Goal: Find specific page/section: Find specific page/section

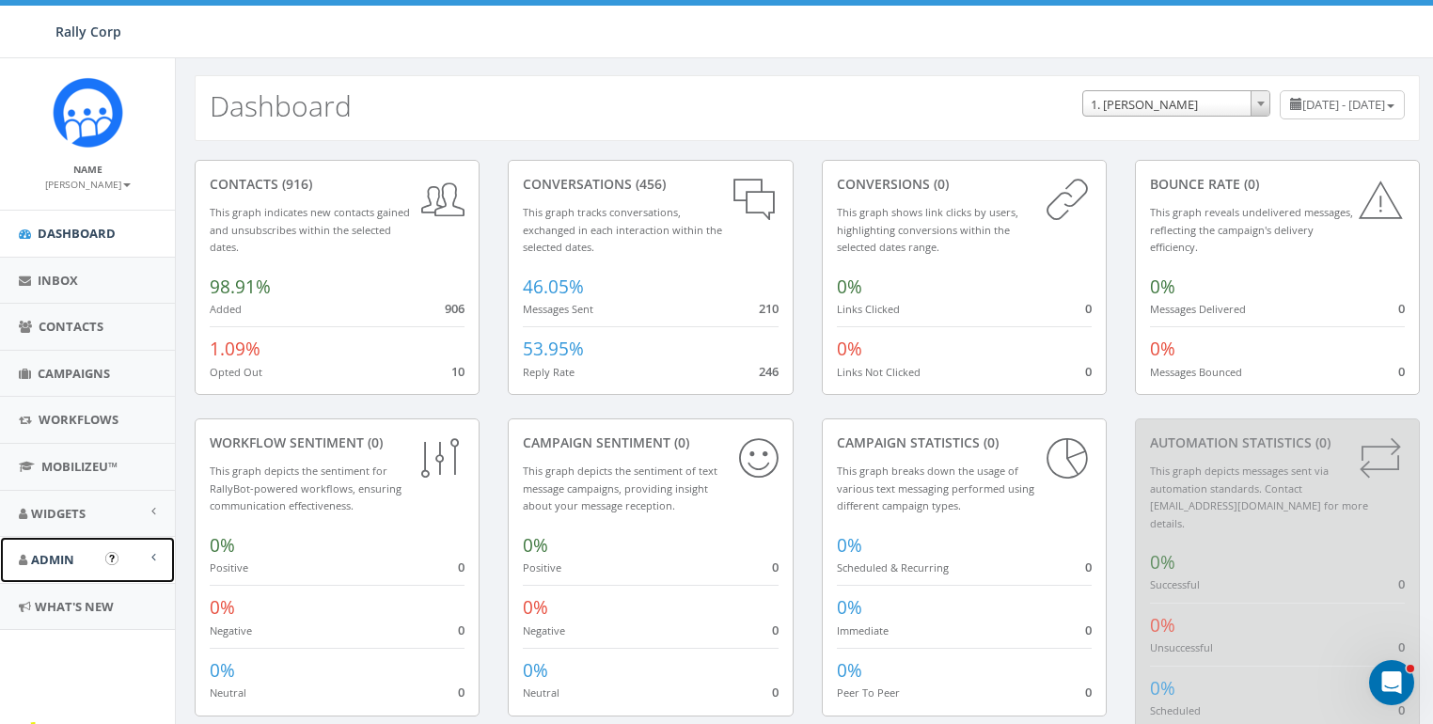
click at [51, 560] on span "Admin" at bounding box center [52, 559] width 43 height 17
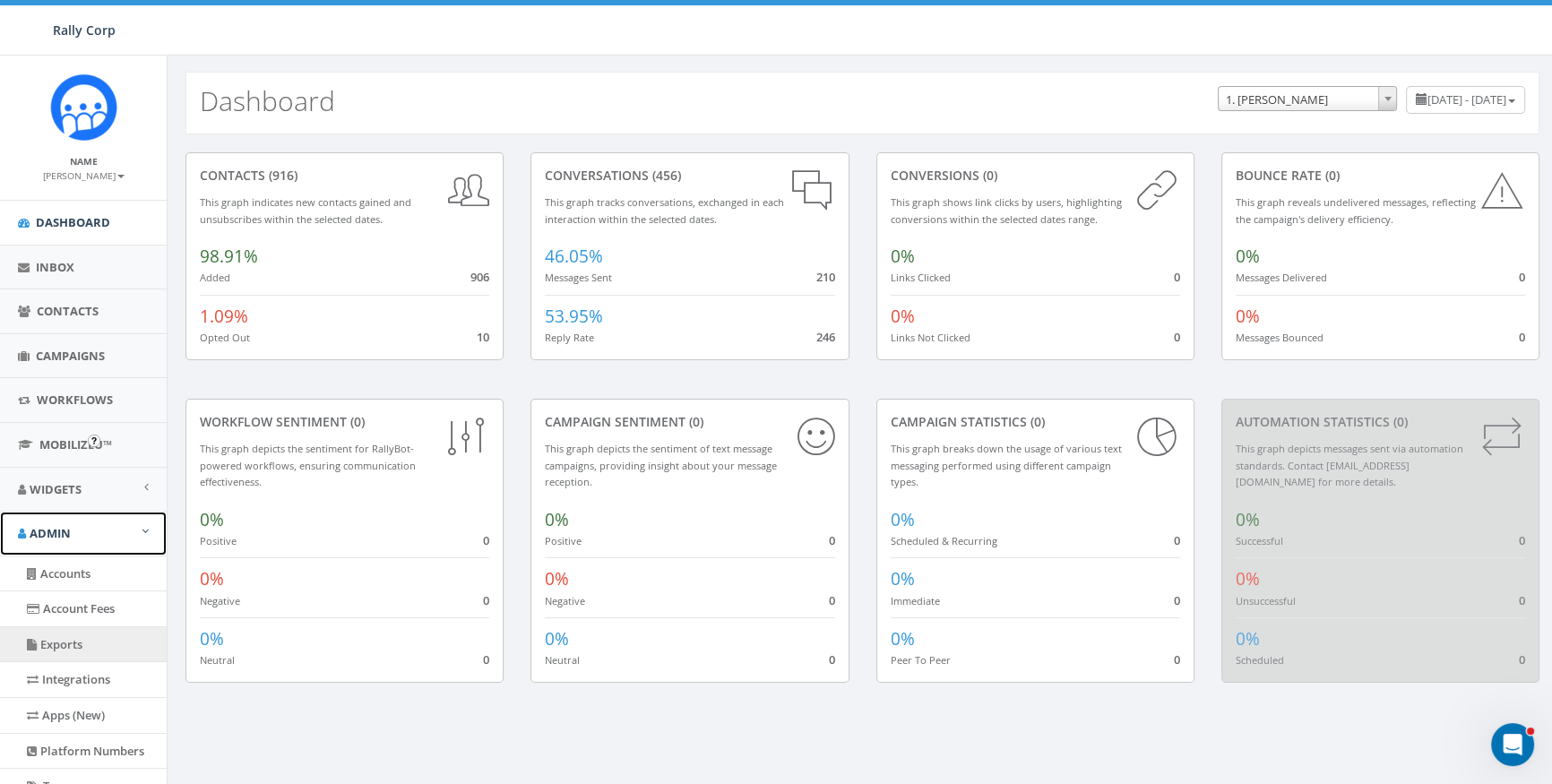
scroll to position [291, 0]
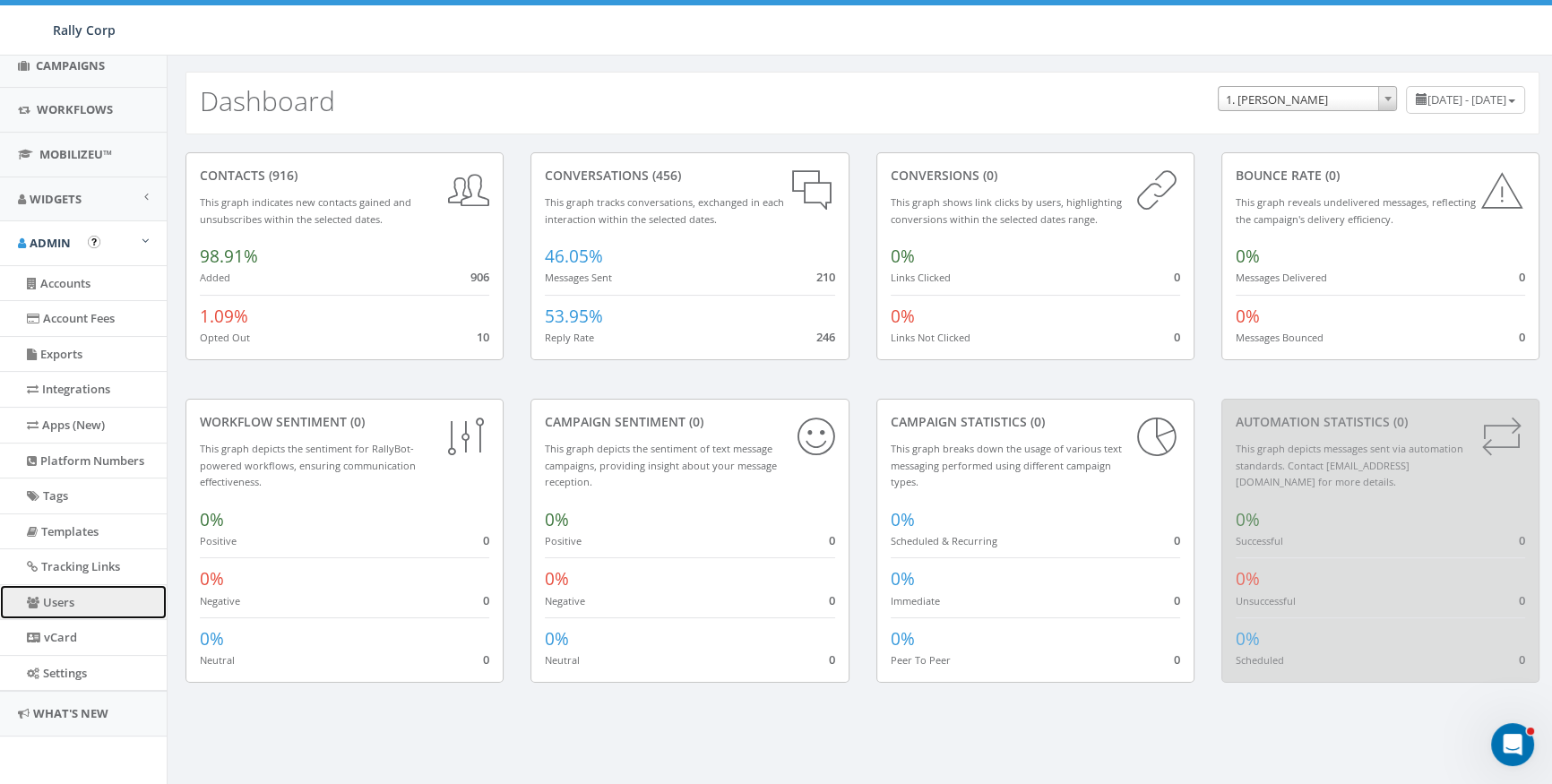
click at [58, 573] on link "Users" at bounding box center [83, 602] width 167 height 35
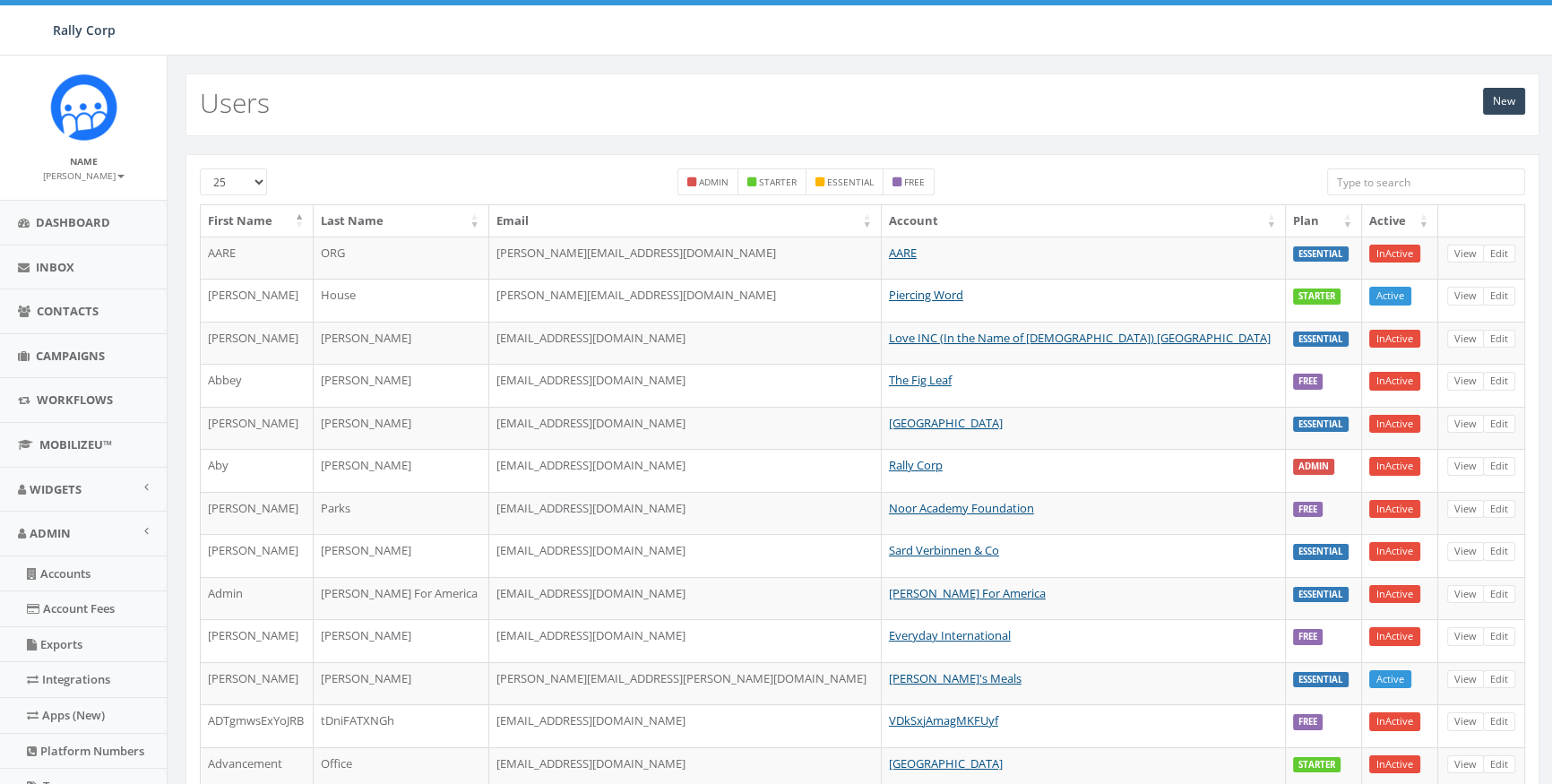
click at [1382, 184] on input "search" at bounding box center [1426, 182] width 199 height 27
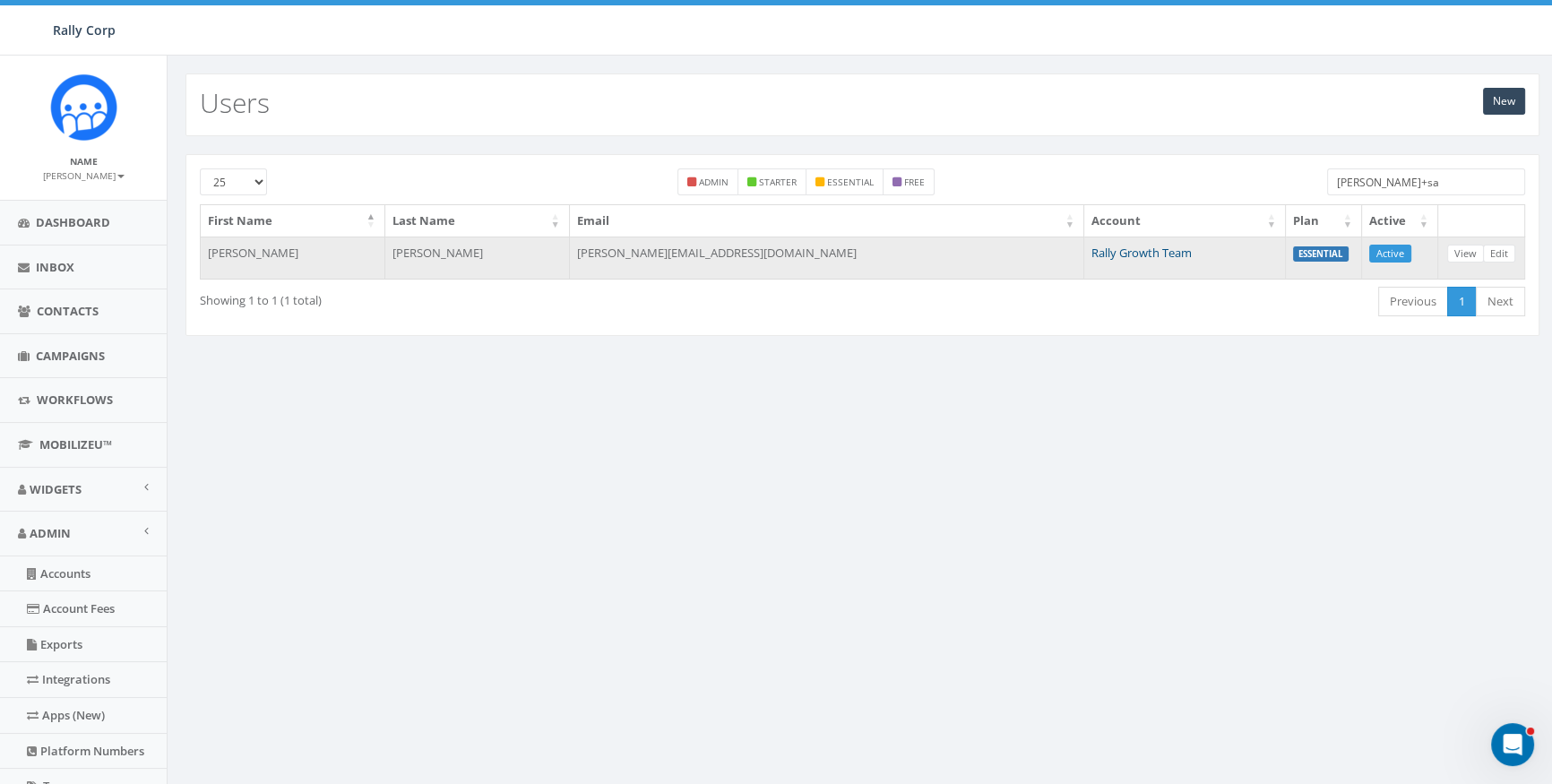
type input "[PERSON_NAME]+sa"
click at [1091, 249] on link "Rally Growth Team" at bounding box center [1140, 252] width 100 height 16
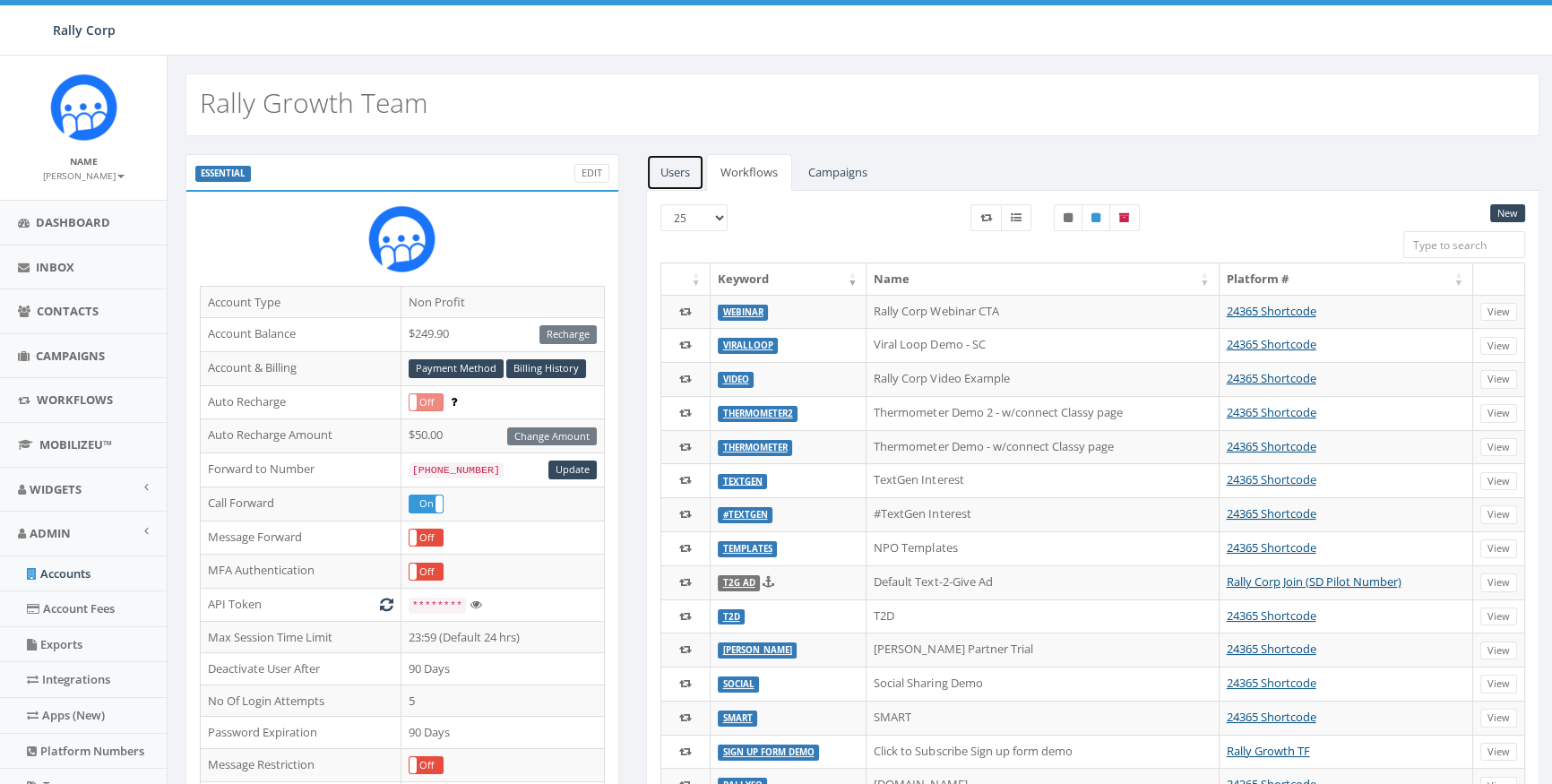
click at [690, 172] on link "Users" at bounding box center [675, 172] width 58 height 37
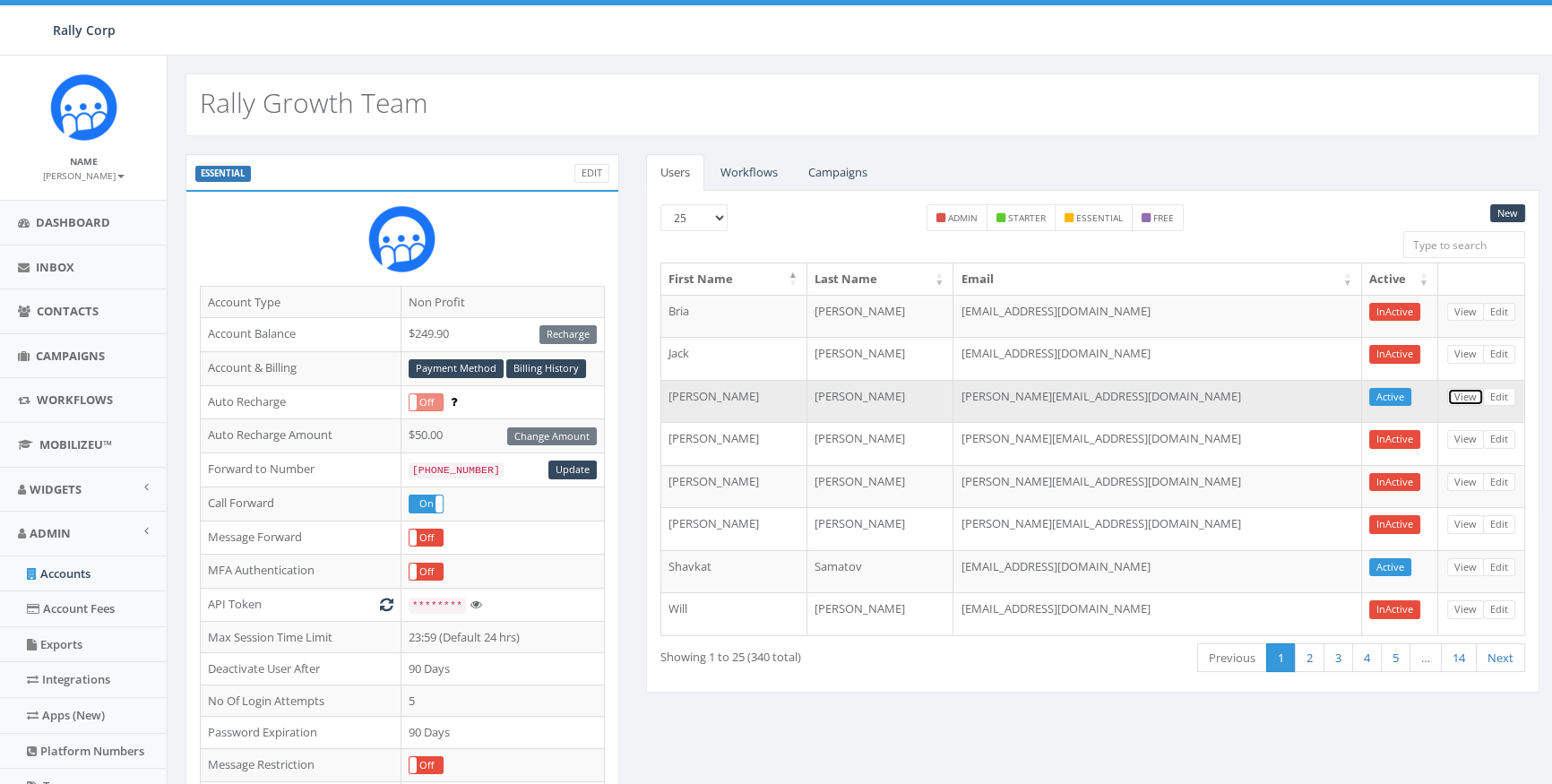
click at [1457, 392] on link "View" at bounding box center [1465, 397] width 37 height 19
